Goal: Information Seeking & Learning: Learn about a topic

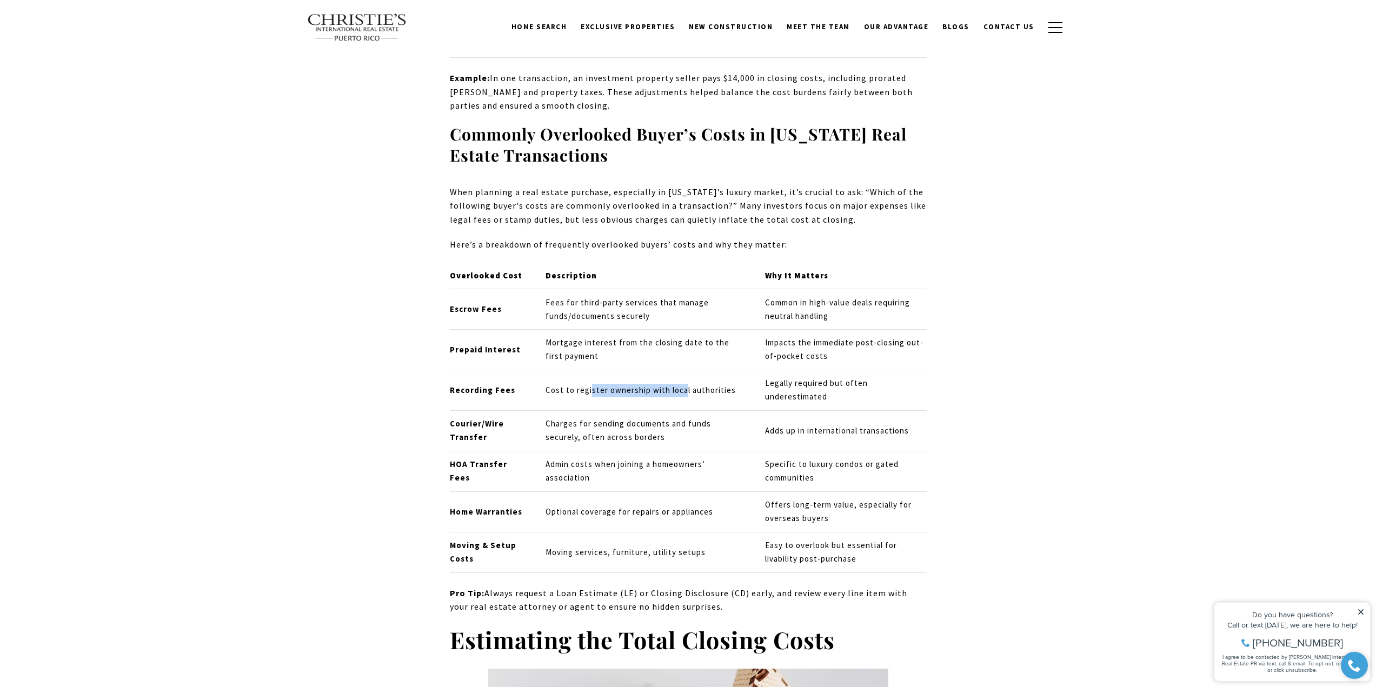
drag, startPoint x: 588, startPoint y: 384, endPoint x: 680, endPoint y: 387, distance: 92.0
click at [680, 387] on td "Cost to register ownership with local authorities" at bounding box center [646, 390] width 220 height 41
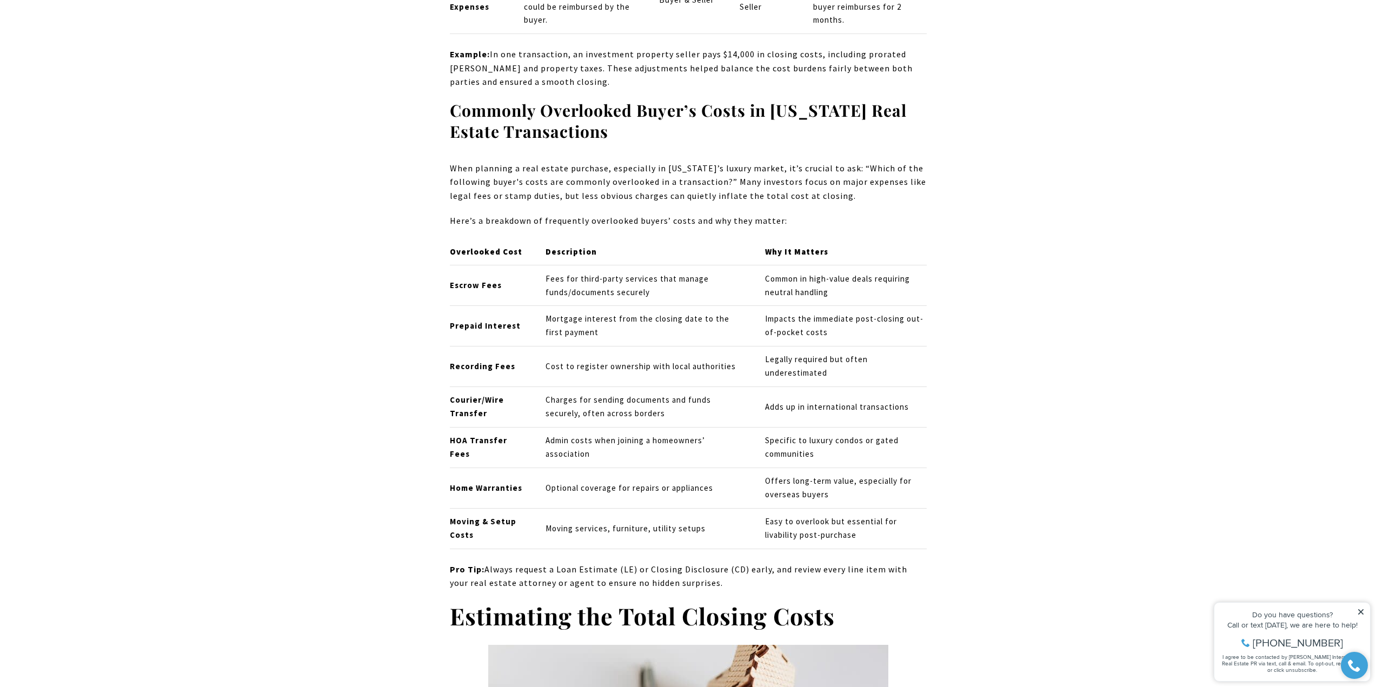
scroll to position [3461, 0]
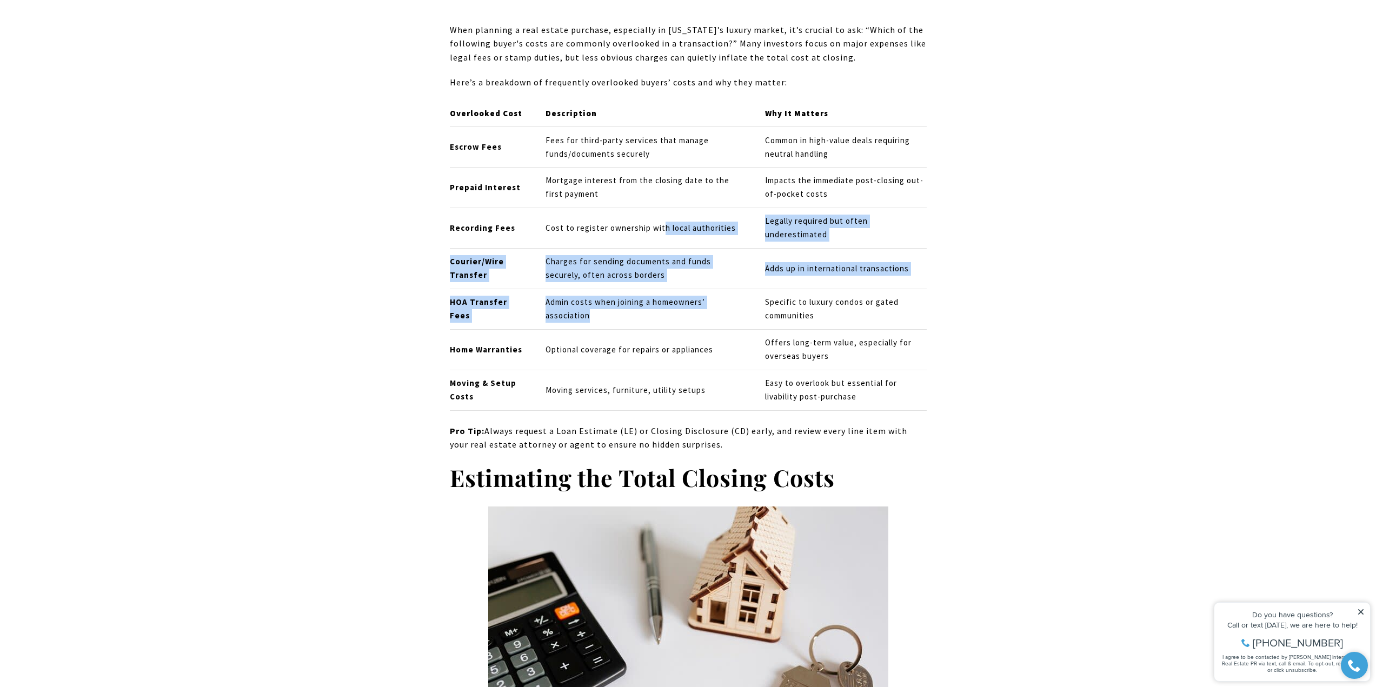
drag, startPoint x: 661, startPoint y: 203, endPoint x: 628, endPoint y: 327, distance: 127.6
click at [629, 321] on tbody "Escrow Fees Fees for third-party services that manage funds/documents securely …" at bounding box center [688, 269] width 477 height 284
click at [628, 329] on td "Optional coverage for repairs or appliances" at bounding box center [646, 349] width 220 height 41
drag, startPoint x: 618, startPoint y: 331, endPoint x: 603, endPoint y: 205, distance: 126.8
click at [603, 205] on tbody "Escrow Fees Fees for third-party services that manage funds/documents securely …" at bounding box center [688, 269] width 477 height 284
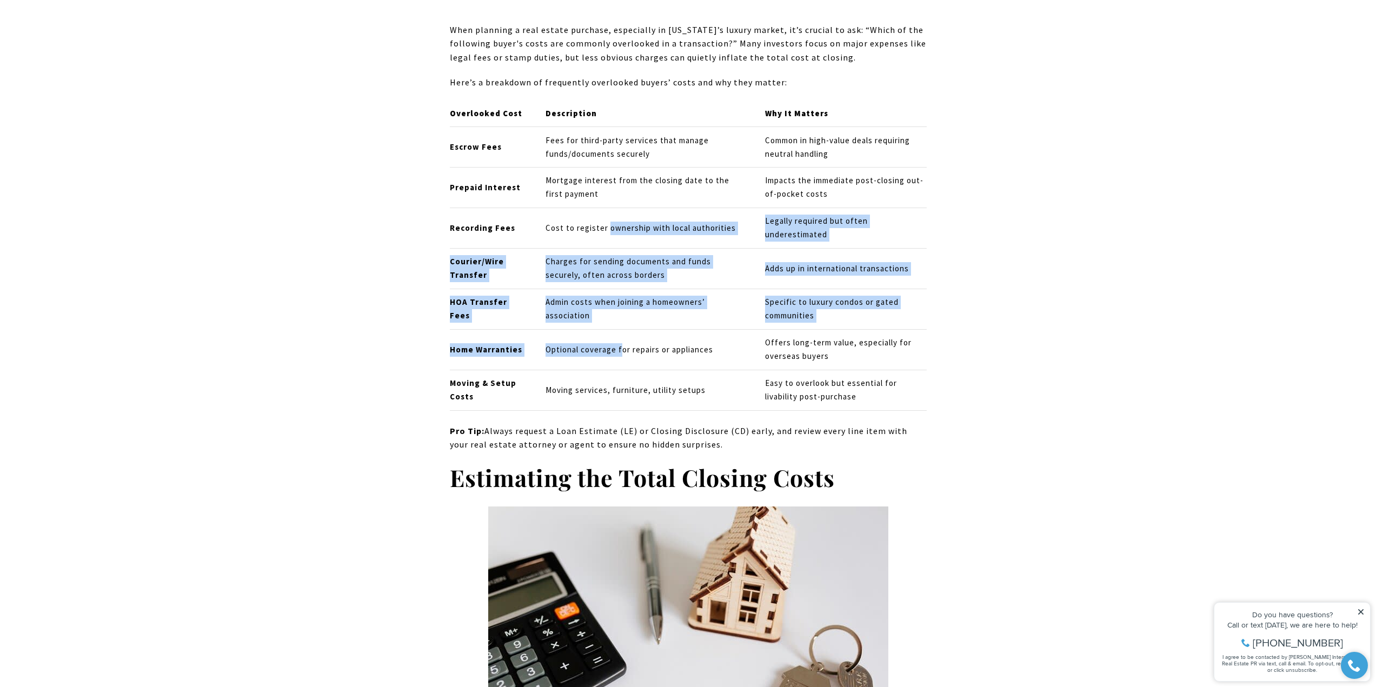
click at [603, 208] on td "Cost to register ownership with local authorities" at bounding box center [646, 228] width 220 height 41
drag, startPoint x: 603, startPoint y: 205, endPoint x: 607, endPoint y: 350, distance: 145.5
click at [607, 350] on tbody "Escrow Fees Fees for third-party services that manage funds/documents securely …" at bounding box center [688, 269] width 477 height 284
click at [607, 350] on td "Optional coverage for repairs or appliances" at bounding box center [646, 349] width 220 height 41
drag, startPoint x: 607, startPoint y: 350, endPoint x: 616, endPoint y: 206, distance: 144.7
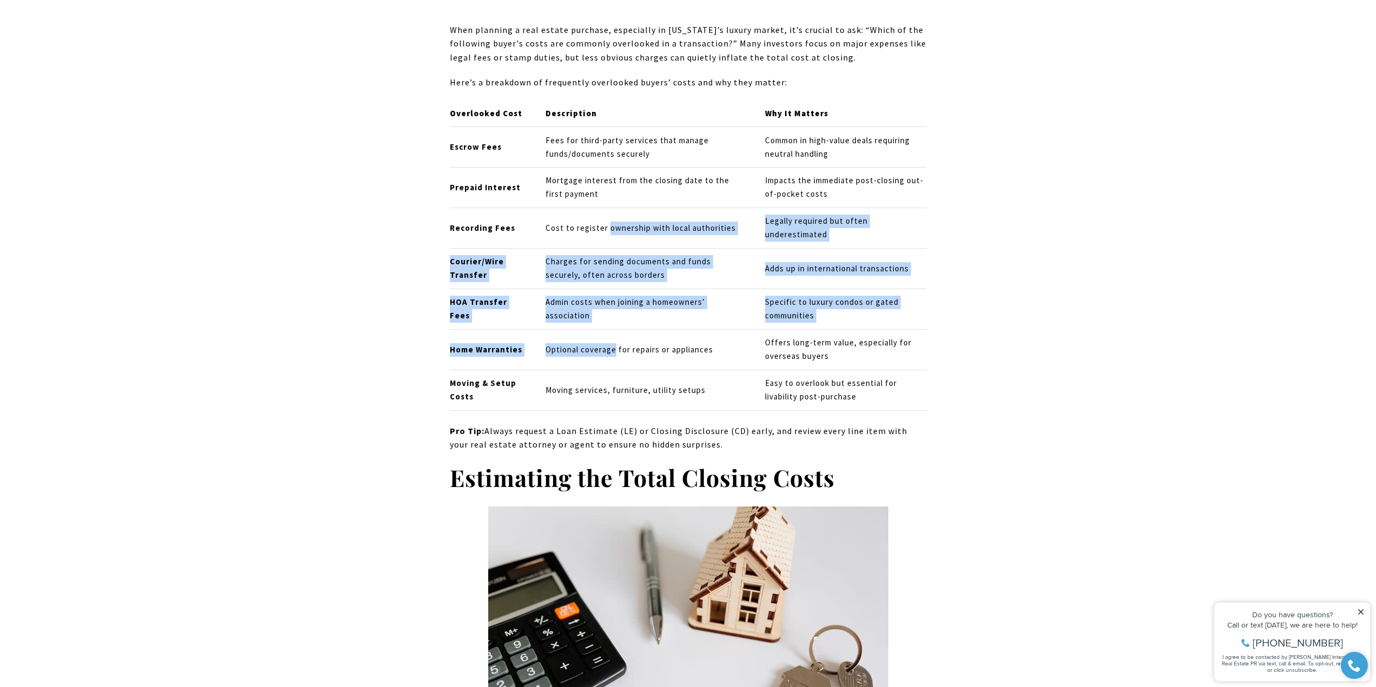
click at [616, 206] on tbody "Escrow Fees Fees for third-party services that manage funds/documents securely …" at bounding box center [688, 269] width 477 height 284
click at [616, 208] on td "Cost to register ownership with local authorities" at bounding box center [646, 228] width 220 height 41
drag, startPoint x: 616, startPoint y: 206, endPoint x: 615, endPoint y: 370, distance: 164.4
click at [615, 370] on tbody "Escrow Fees Fees for third-party services that manage funds/documents securely …" at bounding box center [688, 269] width 477 height 284
click at [615, 370] on td "Moving services, furniture, utility setups" at bounding box center [646, 390] width 220 height 41
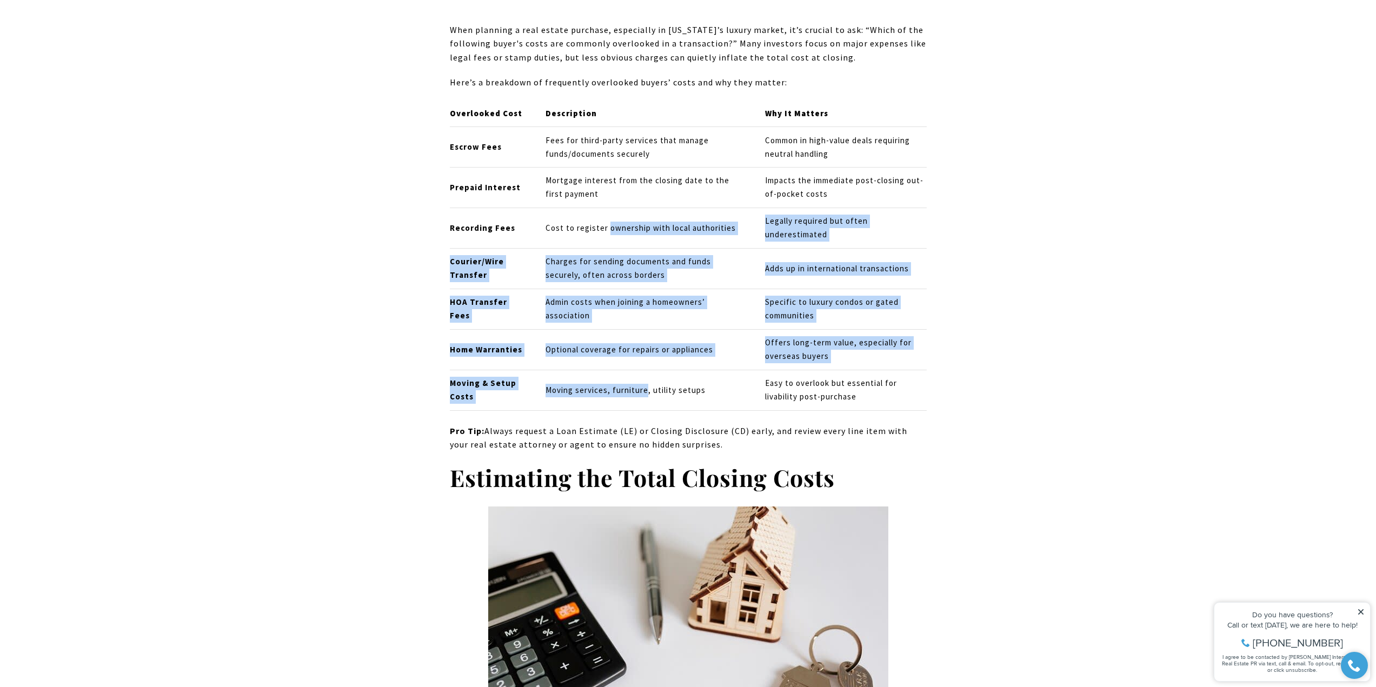
drag, startPoint x: 615, startPoint y: 370, endPoint x: 614, endPoint y: 207, distance: 163.3
click at [614, 207] on tbody "Escrow Fees Fees for third-party services that manage funds/documents securely …" at bounding box center [688, 269] width 477 height 284
click at [614, 208] on td "Cost to register ownership with local authorities" at bounding box center [646, 228] width 220 height 41
drag, startPoint x: 614, startPoint y: 207, endPoint x: 620, endPoint y: 387, distance: 180.2
click at [620, 387] on tbody "Escrow Fees Fees for third-party services that manage funds/documents securely …" at bounding box center [688, 269] width 477 height 284
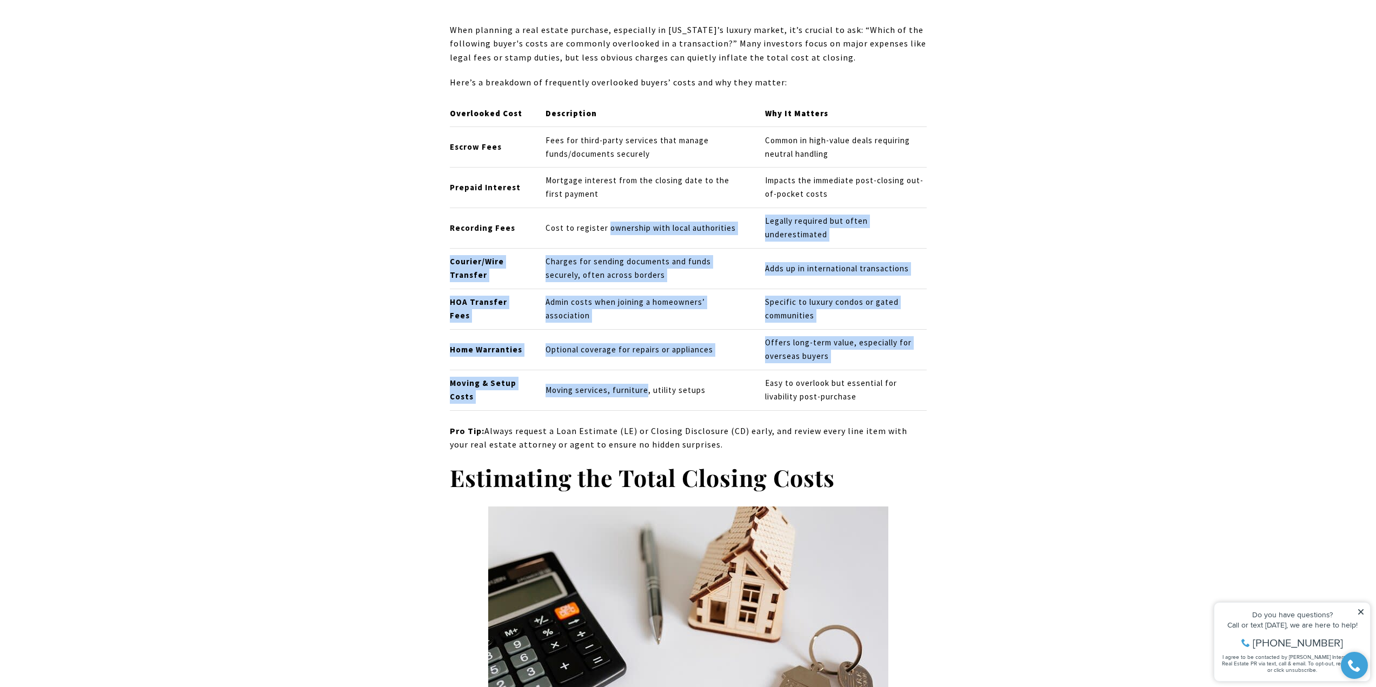
click at [620, 387] on td "Moving services, furniture, utility setups" at bounding box center [646, 390] width 220 height 41
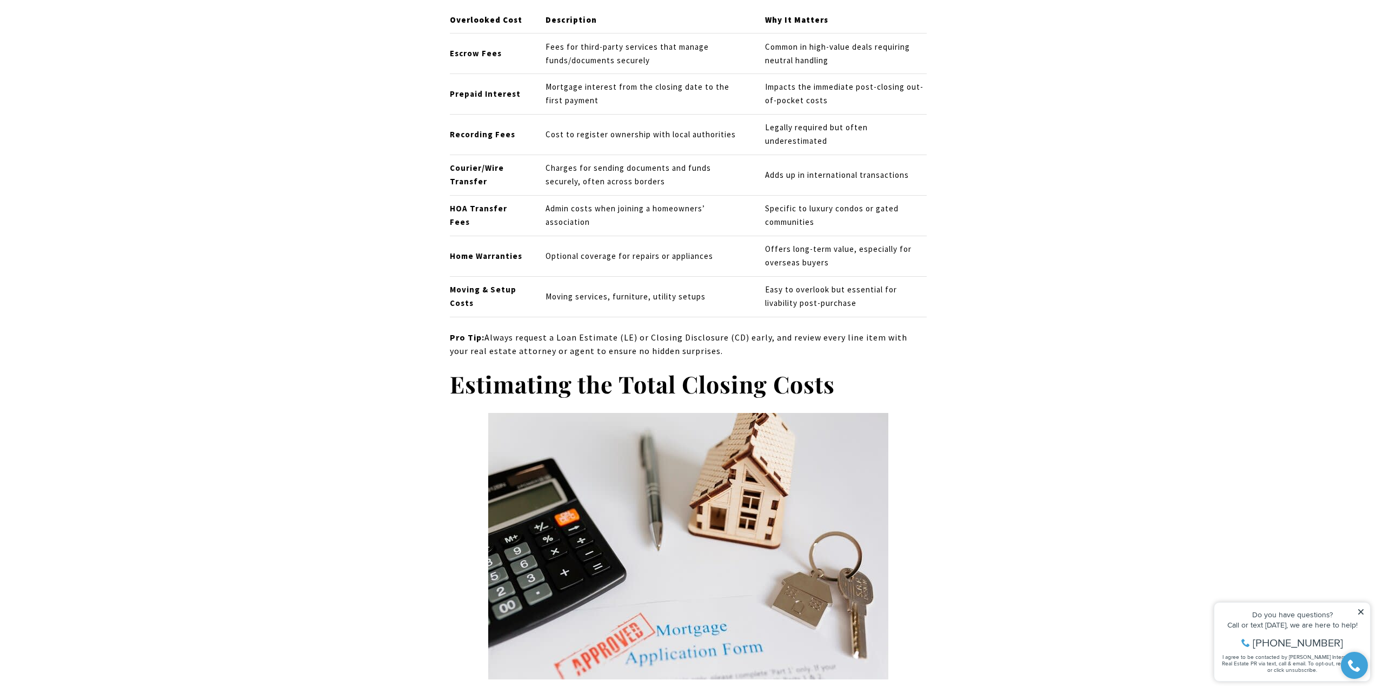
scroll to position [3623, 0]
